Goal: Task Accomplishment & Management: Complete application form

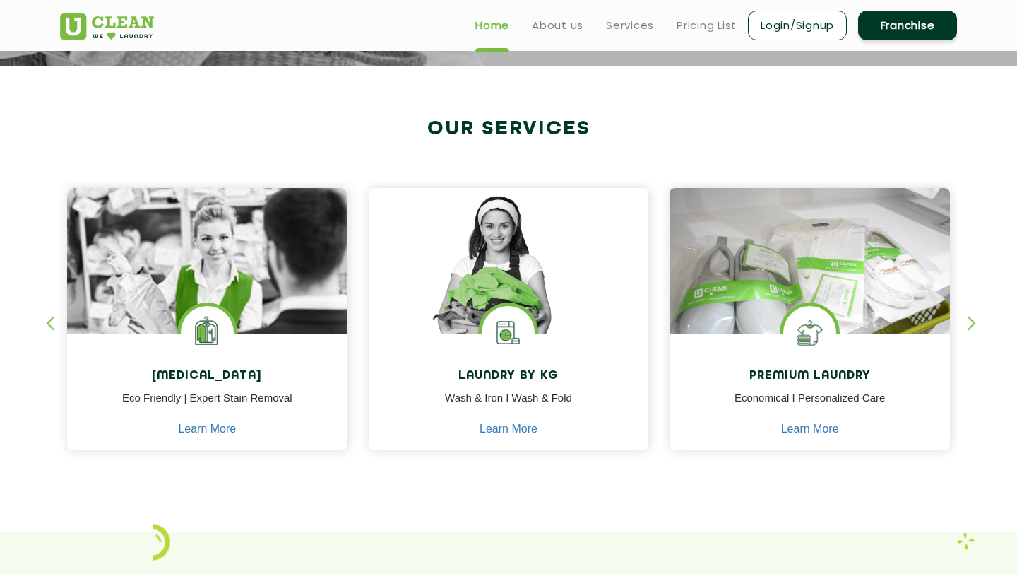
scroll to position [411, 0]
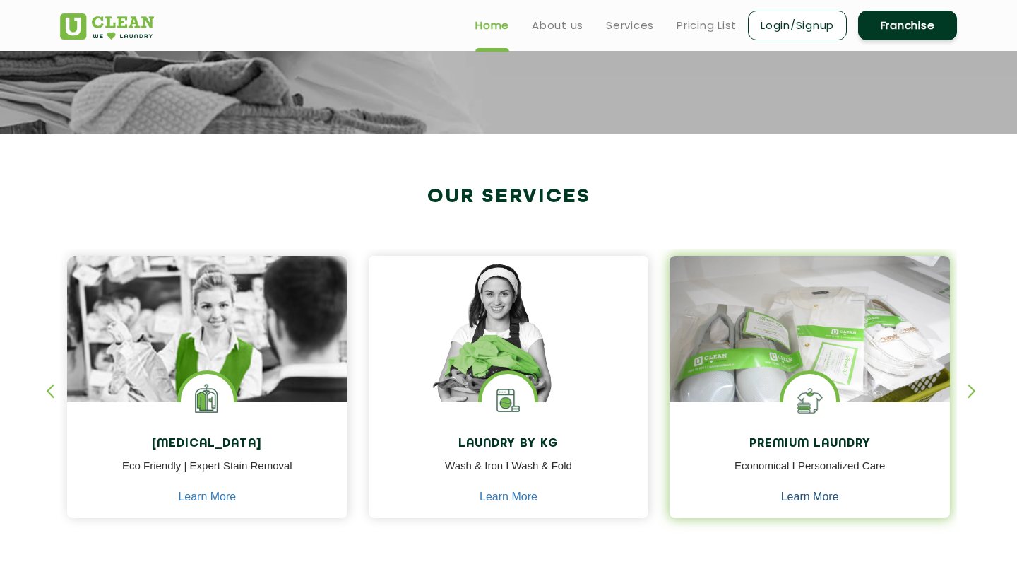
click at [801, 494] on link "Learn More" at bounding box center [810, 496] width 58 height 13
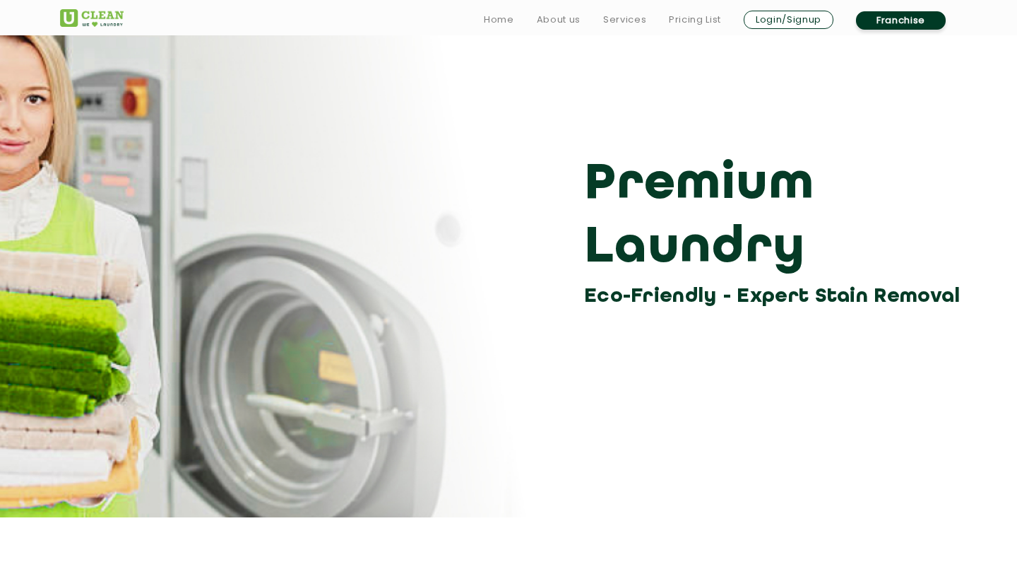
scroll to position [13, 0]
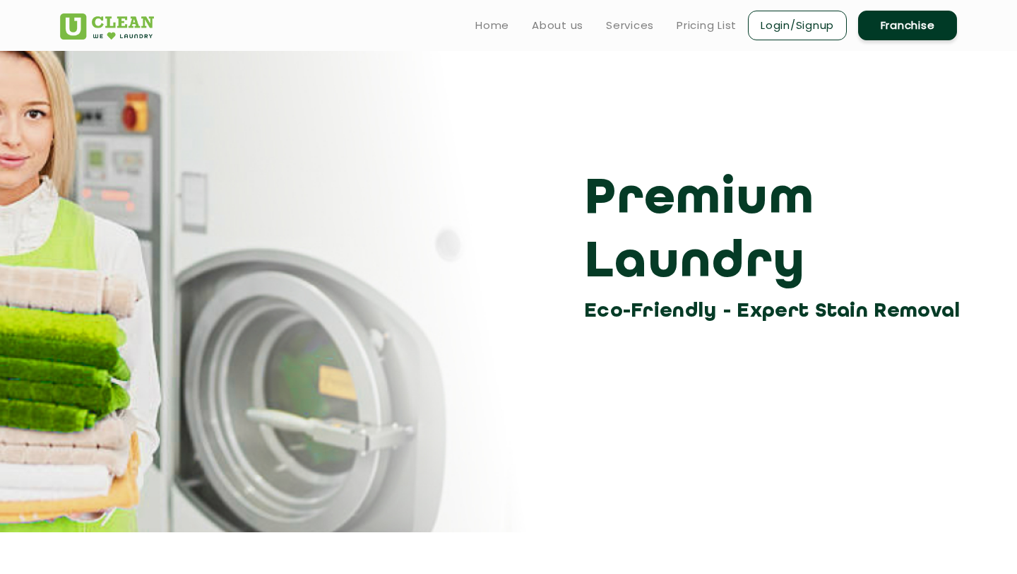
click at [926, 28] on link "Franchise" at bounding box center [908, 26] width 99 height 30
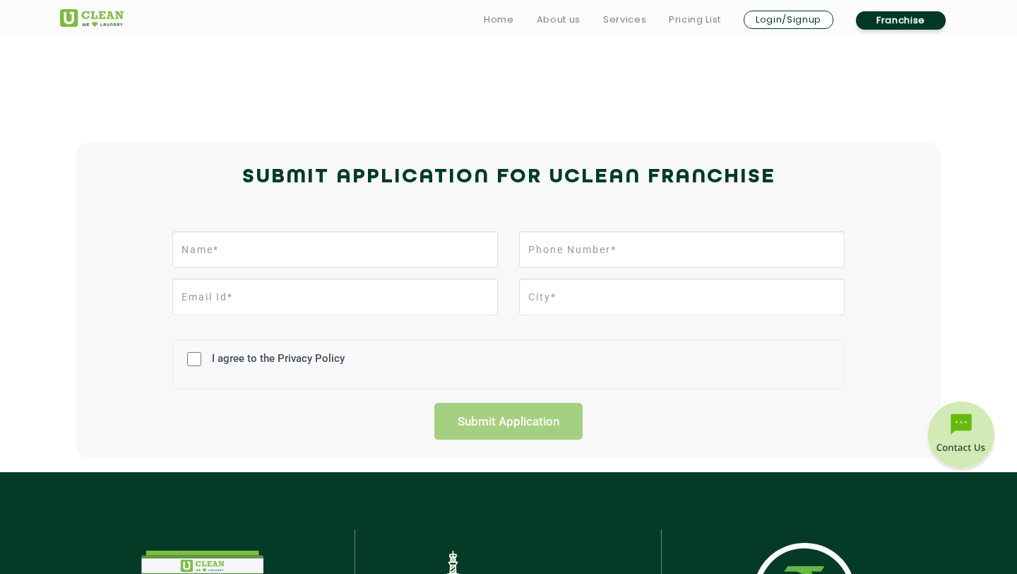
scroll to position [232, 0]
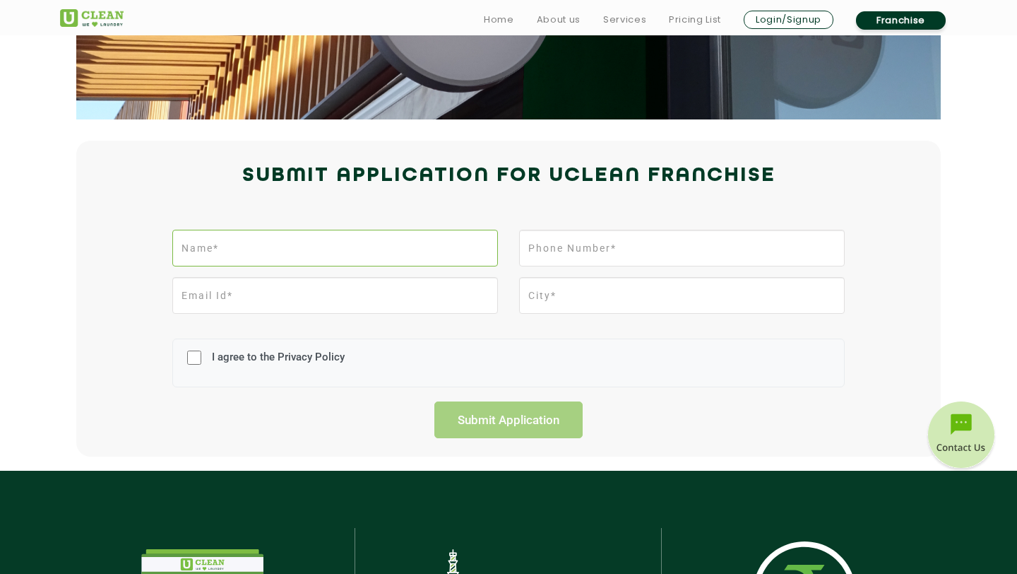
click at [296, 249] on input "text" at bounding box center [335, 248] width 326 height 37
type input "aashrit bhari"
type input "9860071028"
type input "aashritbhari01@gmail.com"
type input "Pokhara"
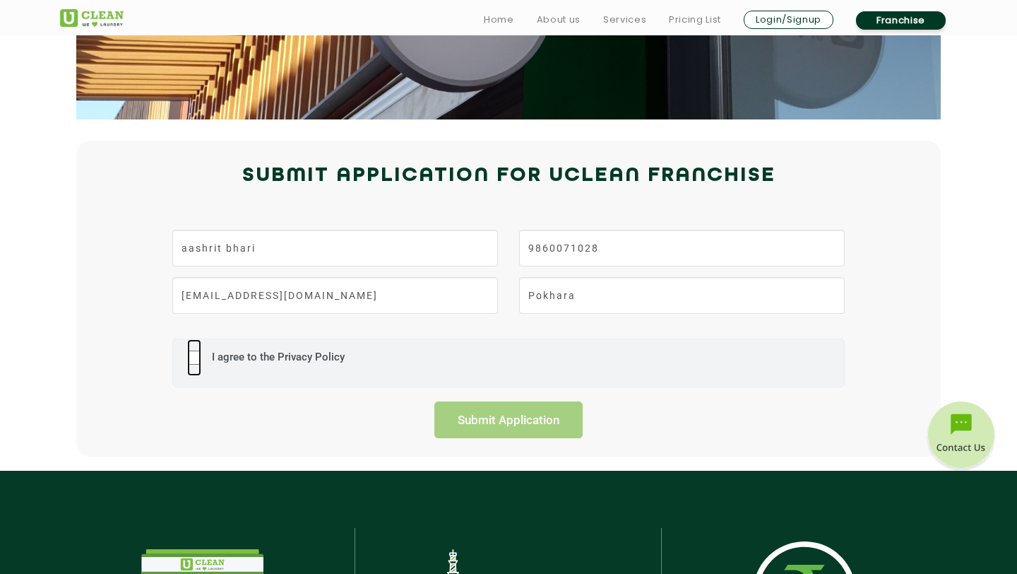
click at [200, 360] on input "I agree to the Privacy Policy" at bounding box center [194, 357] width 14 height 37
checkbox input "true"
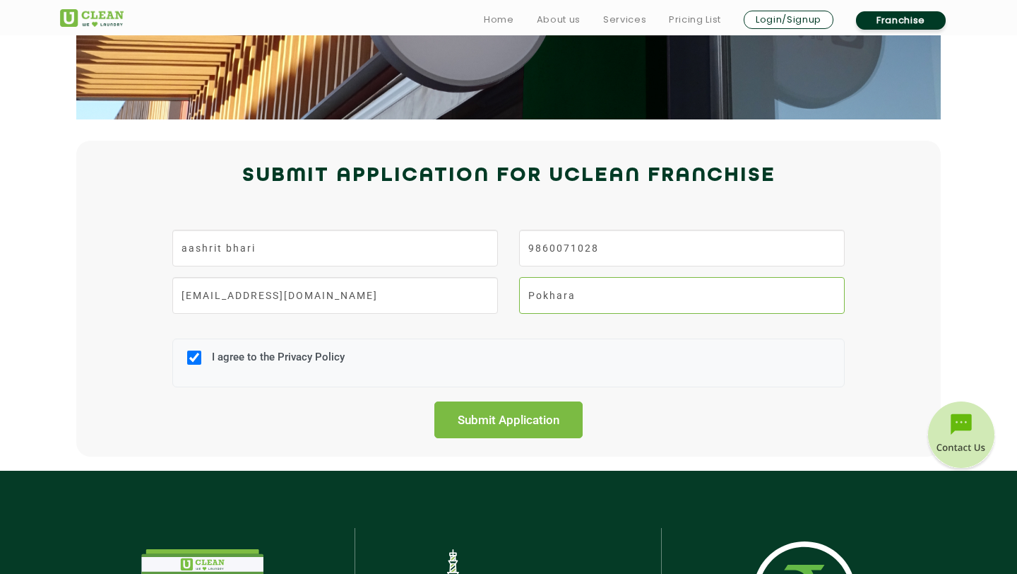
click at [570, 303] on input "Pokhara" at bounding box center [682, 295] width 326 height 37
type input "[GEOGRAPHIC_DATA]"
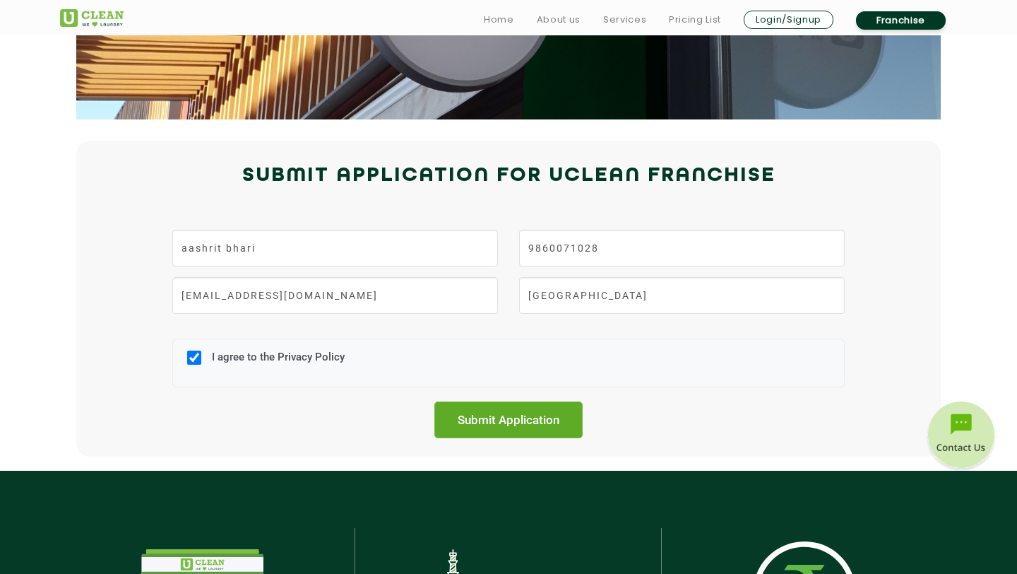
click at [524, 423] on input "Submit Application" at bounding box center [509, 419] width 148 height 37
click at [530, 418] on input "Submit Application" at bounding box center [509, 419] width 148 height 37
click at [533, 416] on input "Submit Application" at bounding box center [509, 419] width 148 height 37
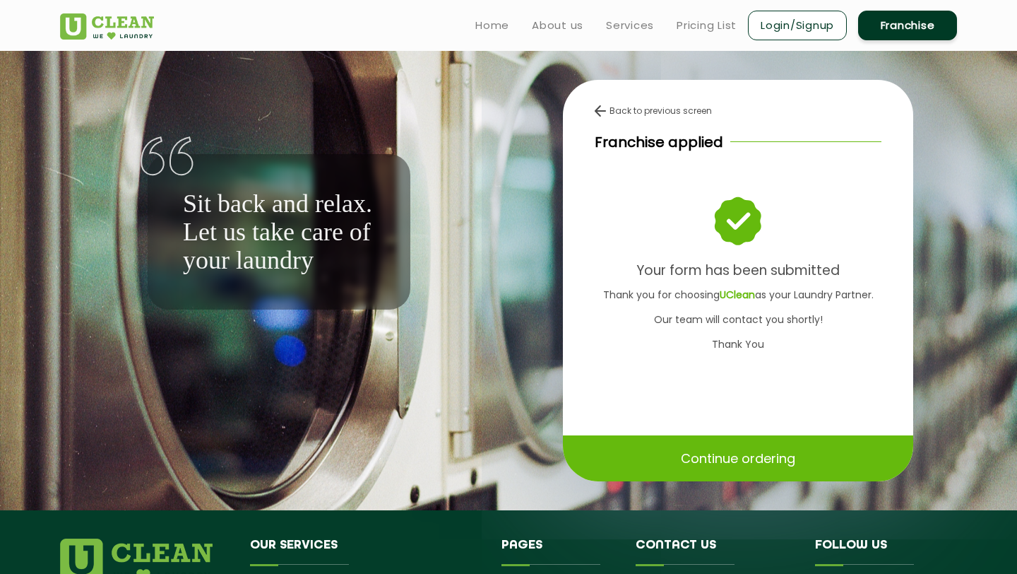
click at [724, 453] on p "Continue ordering" at bounding box center [738, 458] width 114 height 25
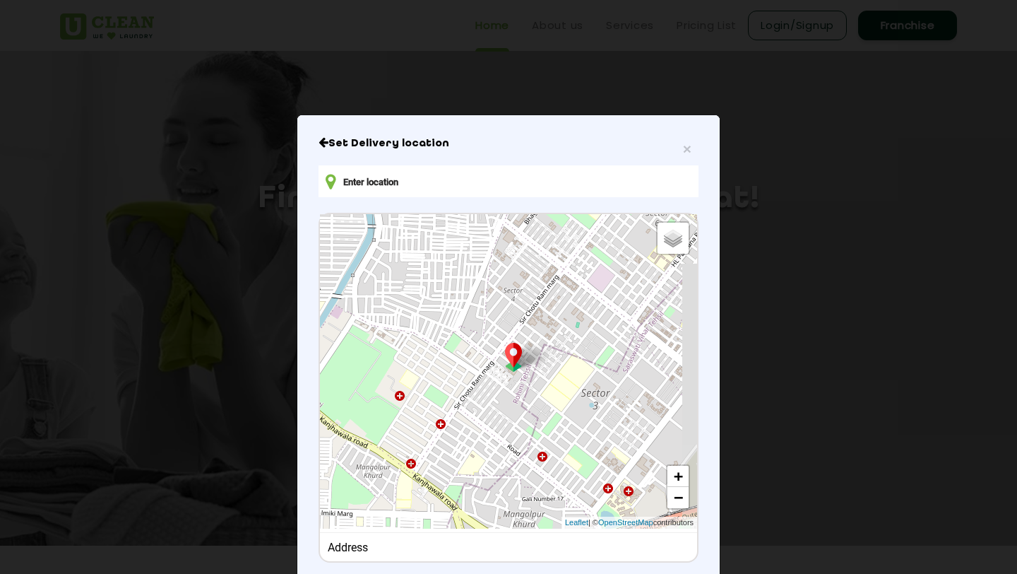
click at [452, 187] on input "text" at bounding box center [509, 181] width 380 height 32
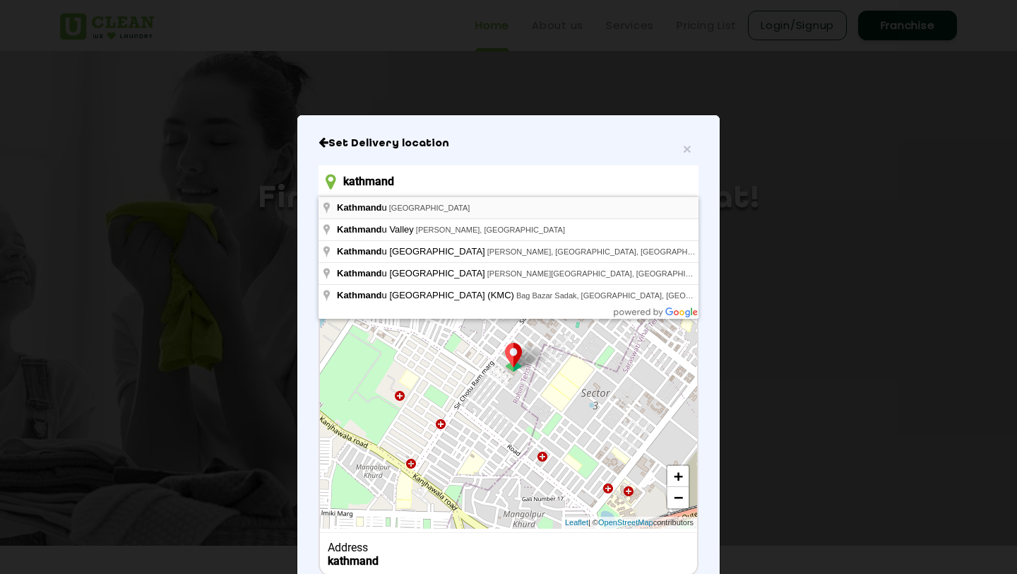
type input "kathmand"
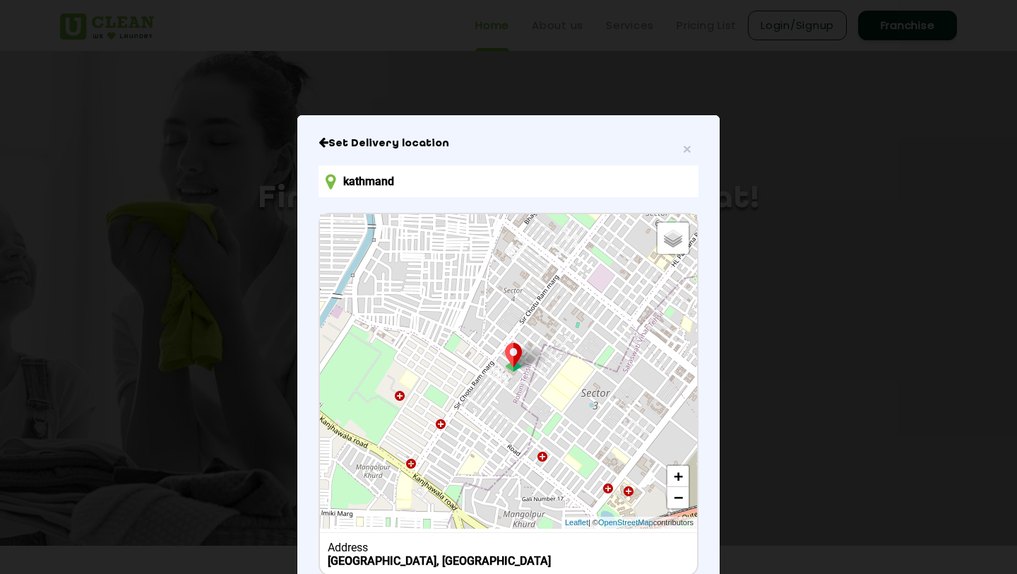
scroll to position [95, 0]
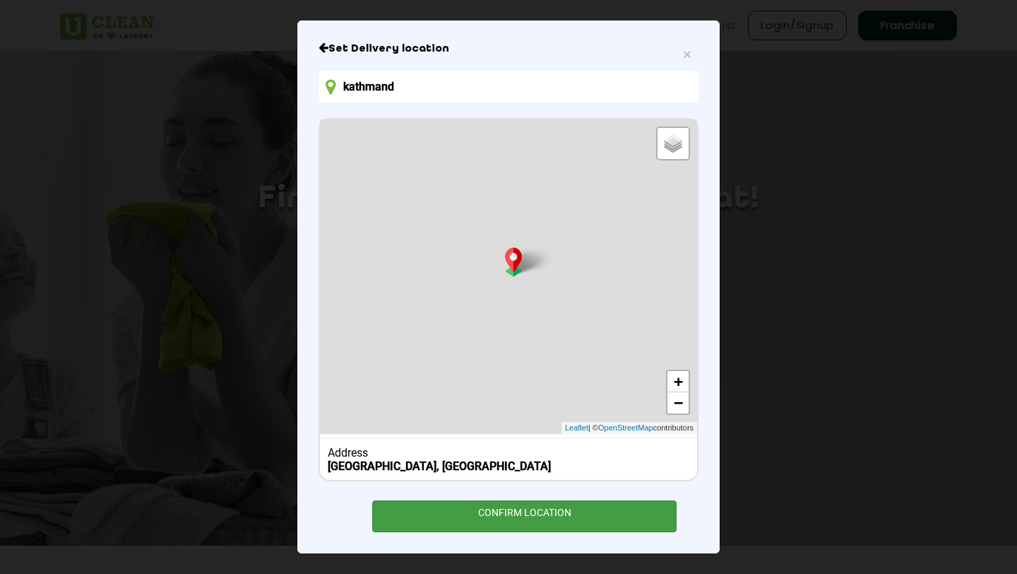
click at [424, 504] on div "CONFIRM LOCATION" at bounding box center [524, 516] width 305 height 32
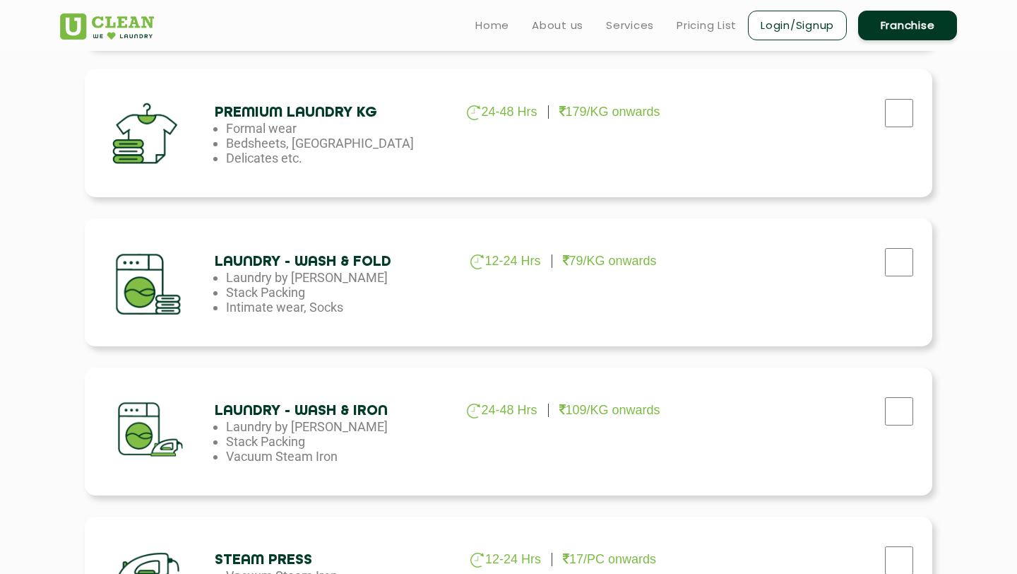
scroll to position [629, 0]
